Goal: Task Accomplishment & Management: Manage account settings

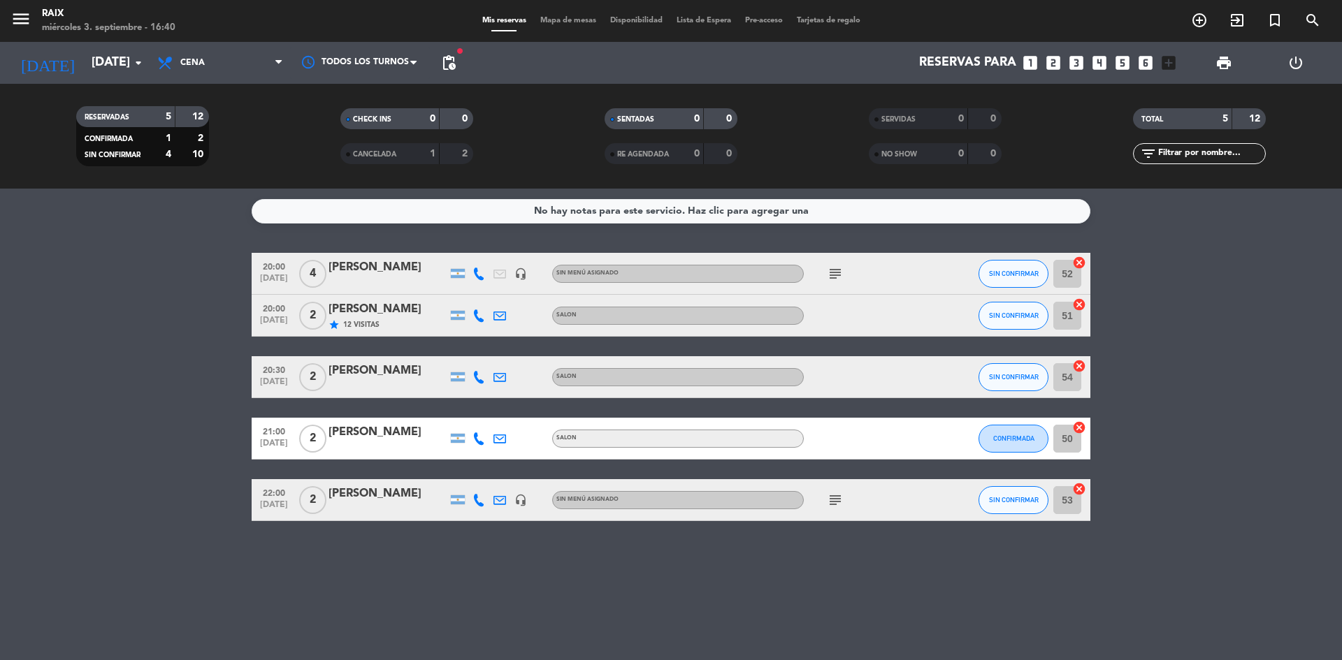
click at [842, 270] on icon "subject" at bounding box center [835, 274] width 17 height 17
click at [830, 495] on icon "subject" at bounding box center [835, 500] width 17 height 17
click at [142, 395] on bookings-row "20:00 [DATE] 4 [PERSON_NAME] headset_mic Sin menú asignado subject SIN CONFIRMA…" at bounding box center [671, 387] width 1342 height 268
click at [471, 271] on div at bounding box center [478, 273] width 21 height 41
click at [483, 275] on icon at bounding box center [478, 274] width 13 height 13
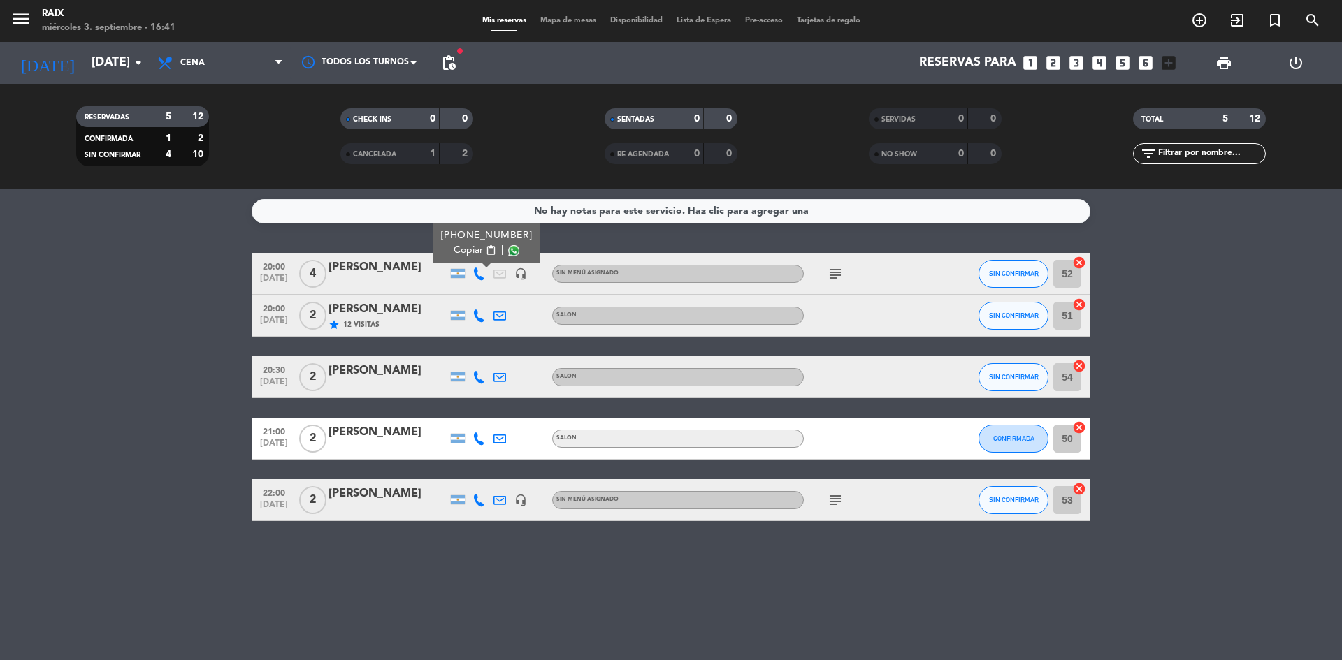
click at [457, 255] on span "Copiar" at bounding box center [467, 250] width 29 height 15
click at [152, 256] on bookings-row "20:00 [DATE] 4 [PERSON_NAME] check_circle Copiado headset_mic Sin menú asignado…" at bounding box center [671, 387] width 1342 height 268
click at [481, 315] on icon at bounding box center [478, 316] width 13 height 13
click at [454, 294] on span "Copiar" at bounding box center [467, 292] width 29 height 15
click at [75, 335] on bookings-row "20:00 [DATE] 4 [PERSON_NAME] headset_mic Sin menú asignado subject SIN CONFIRMA…" at bounding box center [671, 387] width 1342 height 268
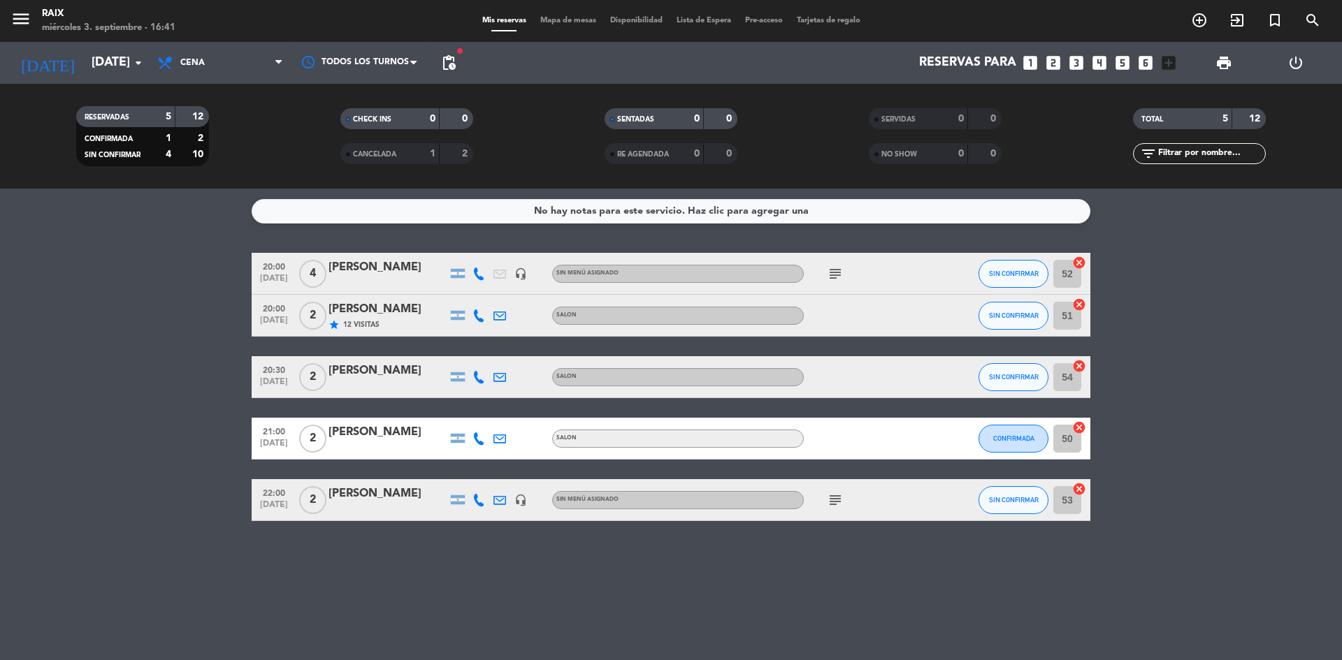
click at [478, 372] on icon at bounding box center [478, 377] width 13 height 13
click at [458, 356] on span "Copiar" at bounding box center [467, 354] width 29 height 15
click at [154, 364] on bookings-row "20:00 [DATE] 4 [PERSON_NAME] headset_mic Sin menú asignado subject SIN CONFIRMA…" at bounding box center [671, 387] width 1342 height 268
click at [473, 497] on icon at bounding box center [478, 500] width 13 height 13
click at [460, 475] on span "Copiar" at bounding box center [467, 477] width 29 height 15
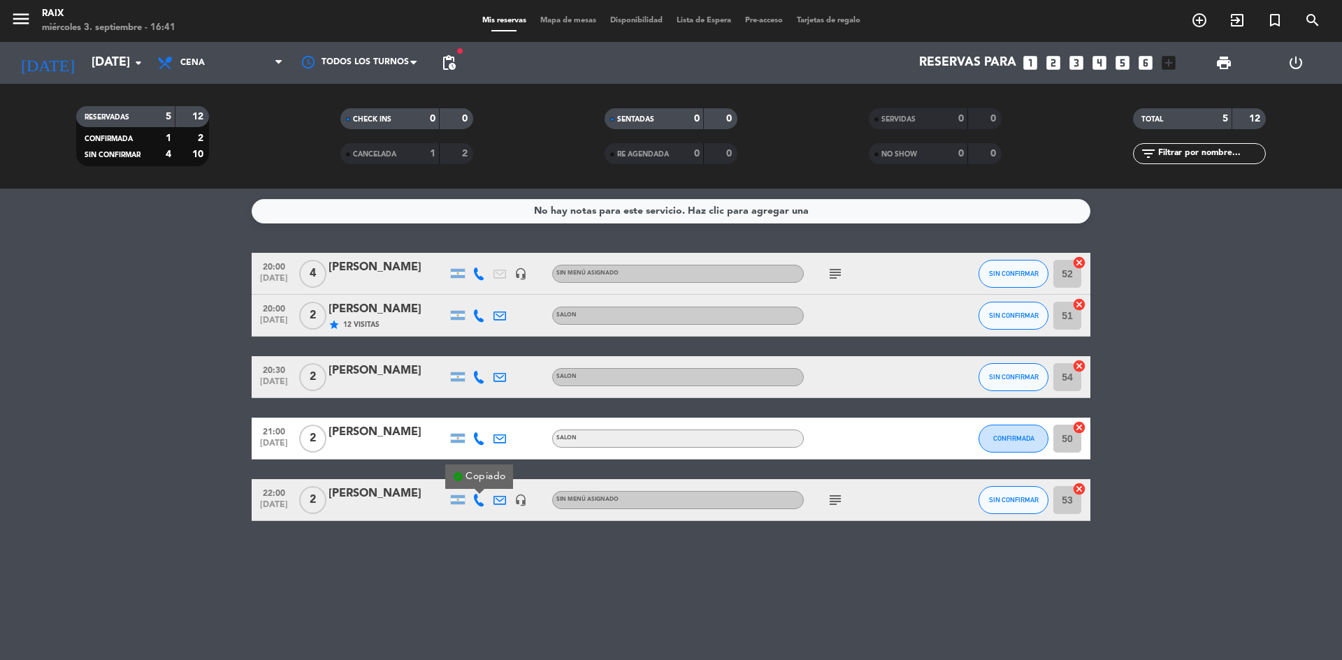
click at [117, 383] on bookings-row "20:00 [DATE] 4 [PERSON_NAME] headset_mic Sin menú asignado subject SIN CONFIRMA…" at bounding box center [671, 387] width 1342 height 268
click at [1015, 323] on button "SIN CONFIRMAR" at bounding box center [1013, 316] width 70 height 28
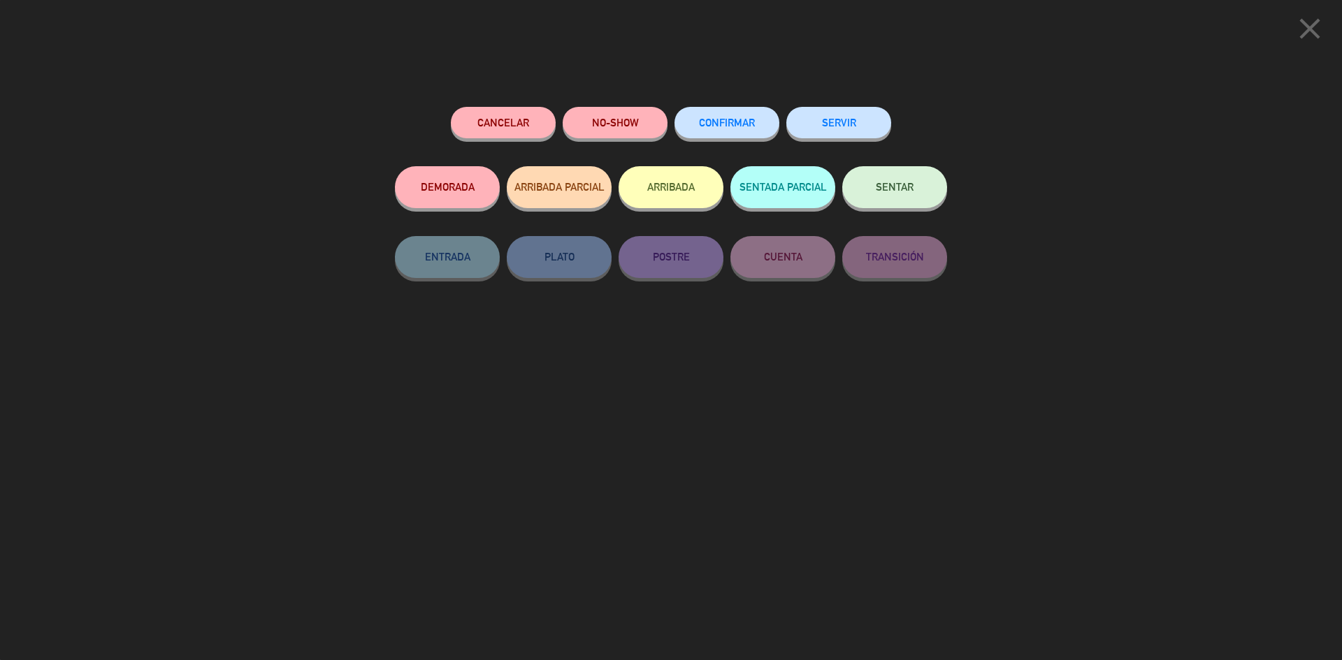
drag, startPoint x: 734, startPoint y: 126, endPoint x: 780, endPoint y: 81, distance: 63.7
click at [735, 126] on span "CONFIRMAR" at bounding box center [727, 123] width 56 height 12
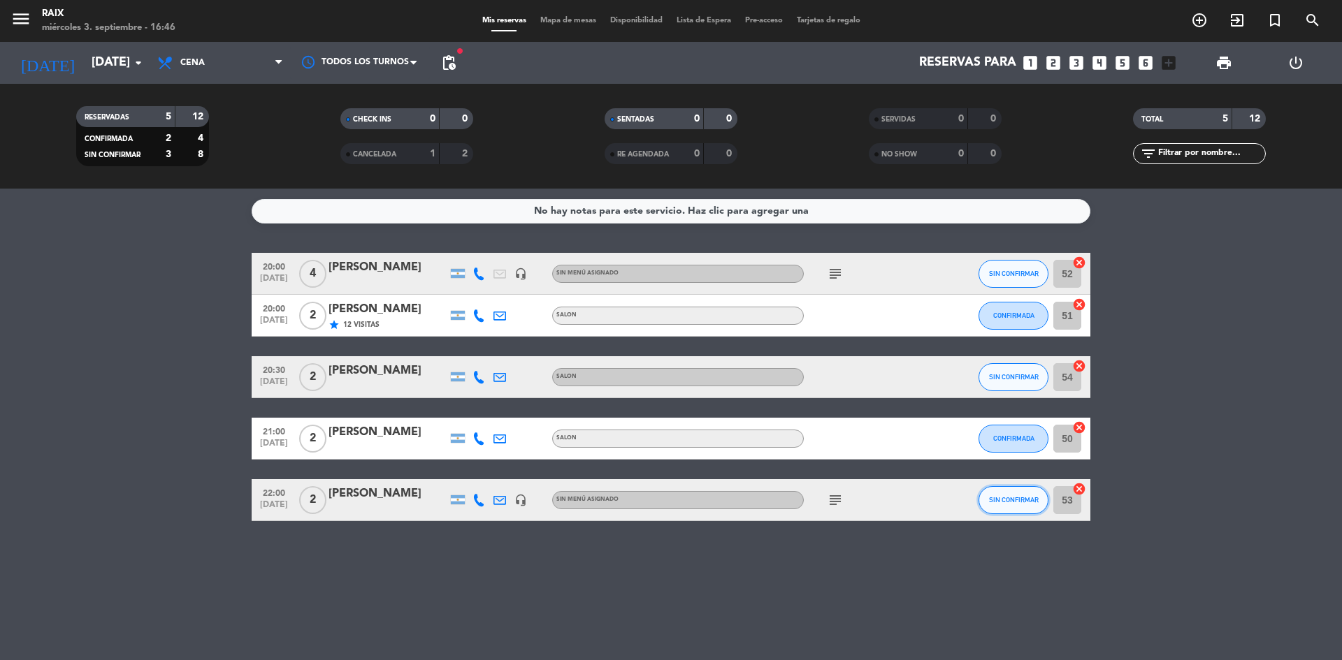
click at [1011, 503] on span "SIN CONFIRMAR" at bounding box center [1014, 500] width 50 height 8
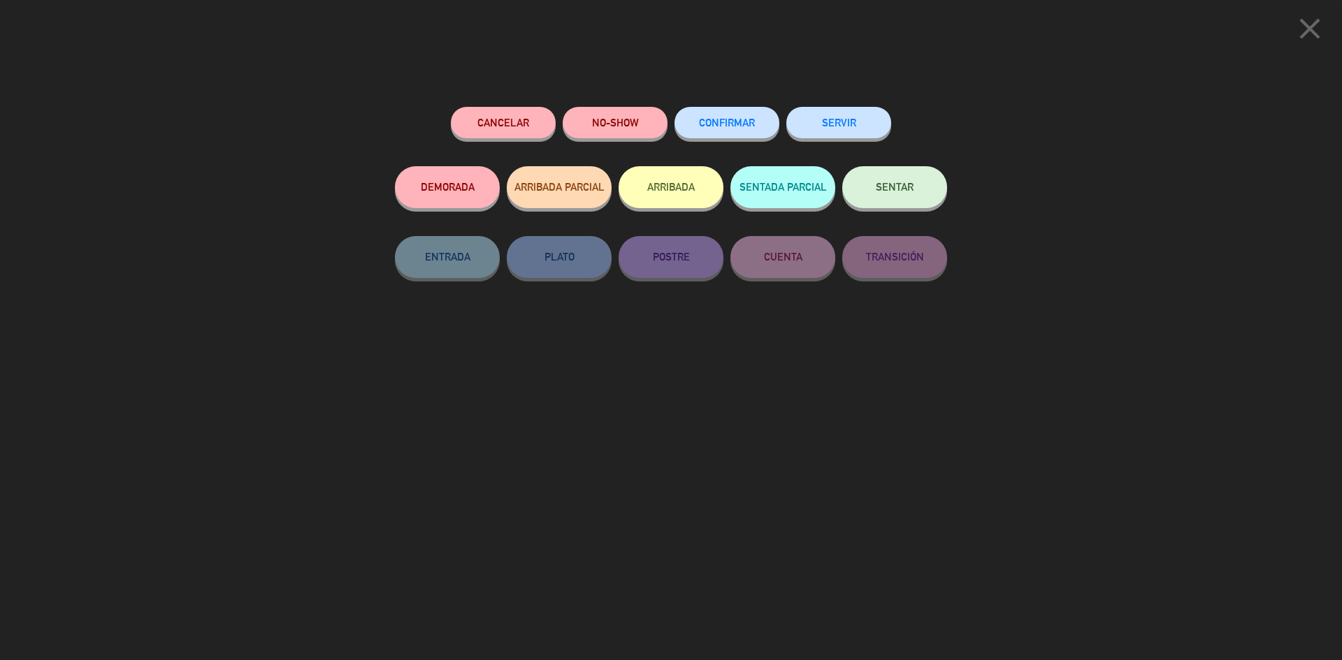
click at [719, 125] on span "CONFIRMAR" at bounding box center [727, 123] width 56 height 12
